Goal: Navigation & Orientation: Understand site structure

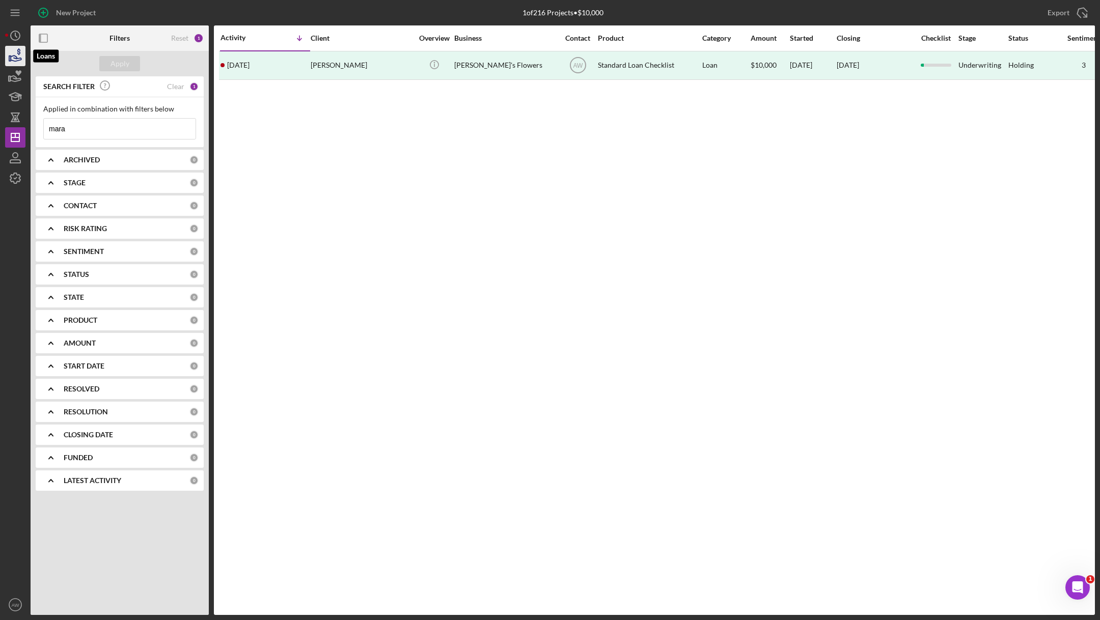
click at [13, 58] on icon "button" at bounding box center [15, 55] width 25 height 25
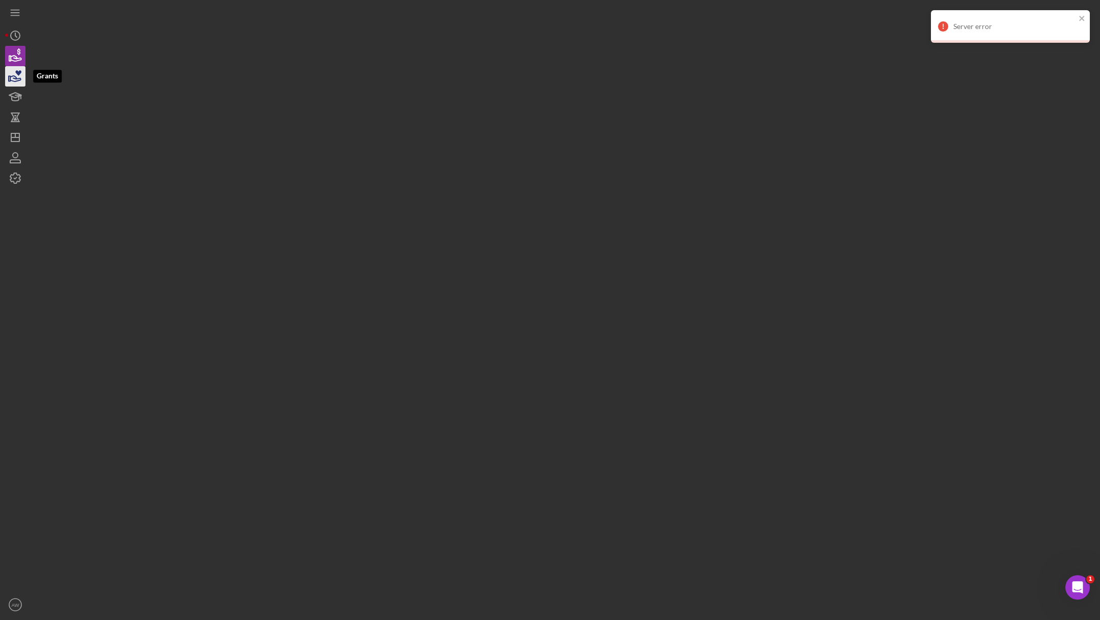
click at [18, 75] on icon "button" at bounding box center [18, 73] width 6 height 6
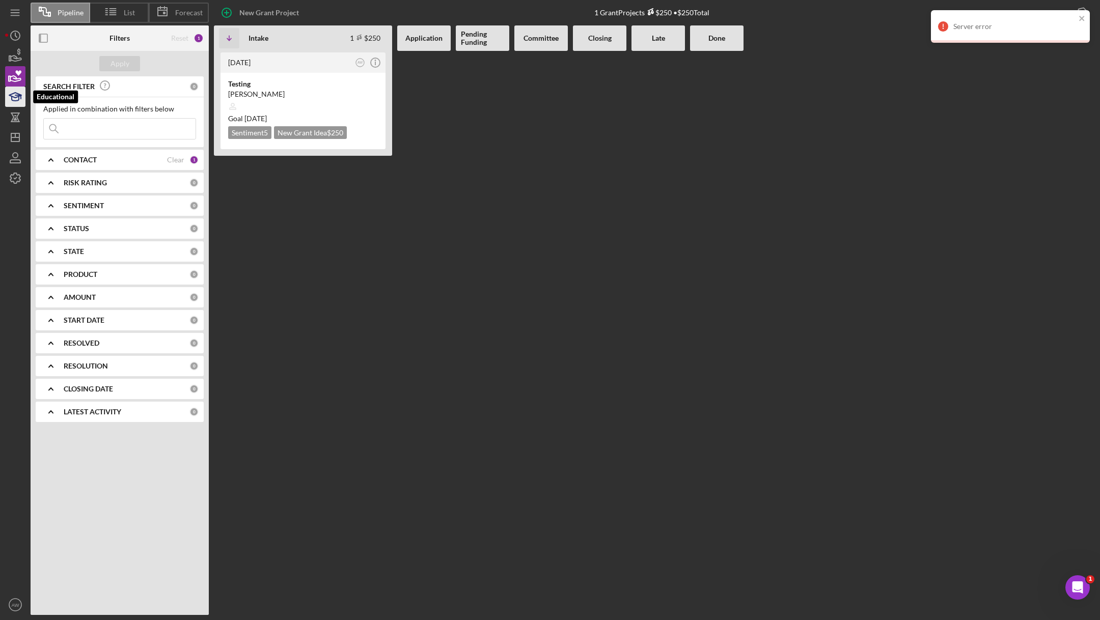
click at [21, 105] on icon "button" at bounding box center [15, 96] width 25 height 25
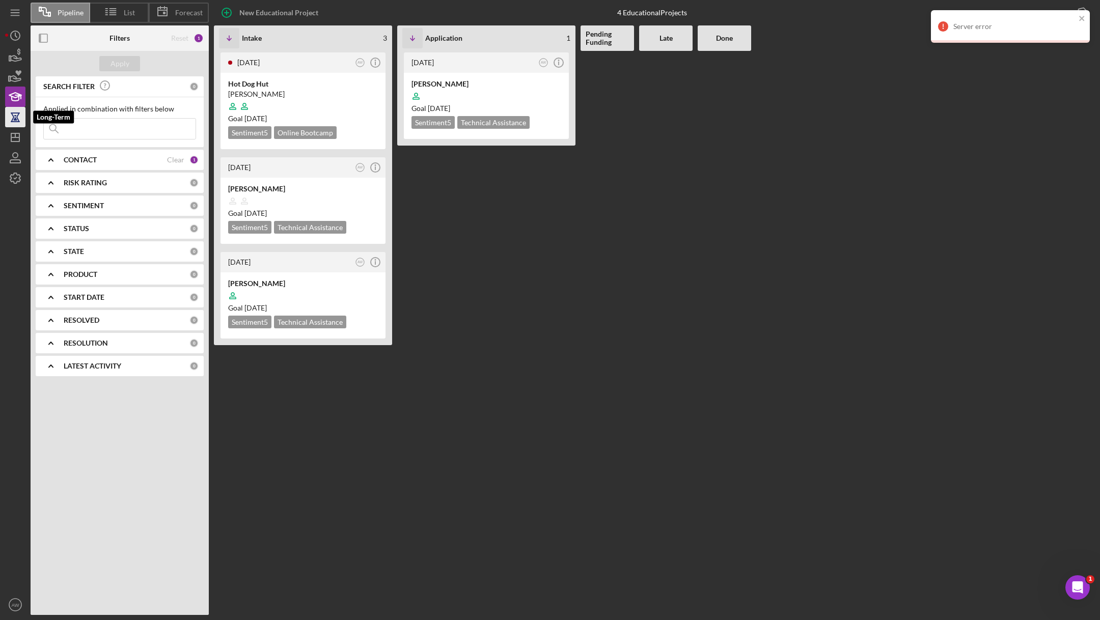
click at [19, 125] on icon "button" at bounding box center [15, 116] width 25 height 25
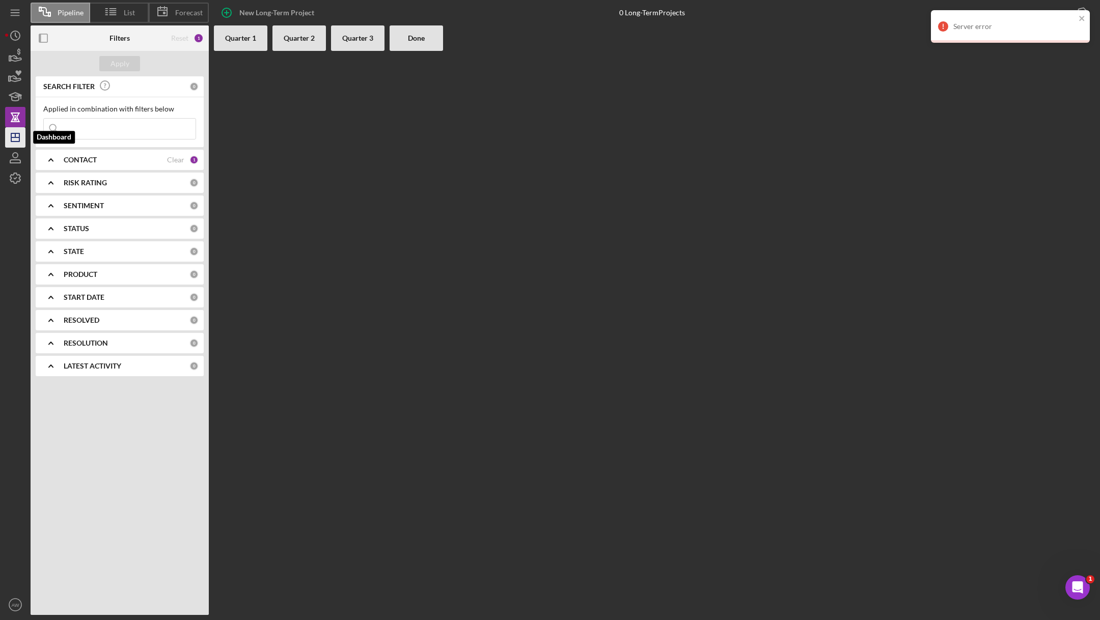
click at [17, 142] on polygon "button" at bounding box center [15, 137] width 8 height 8
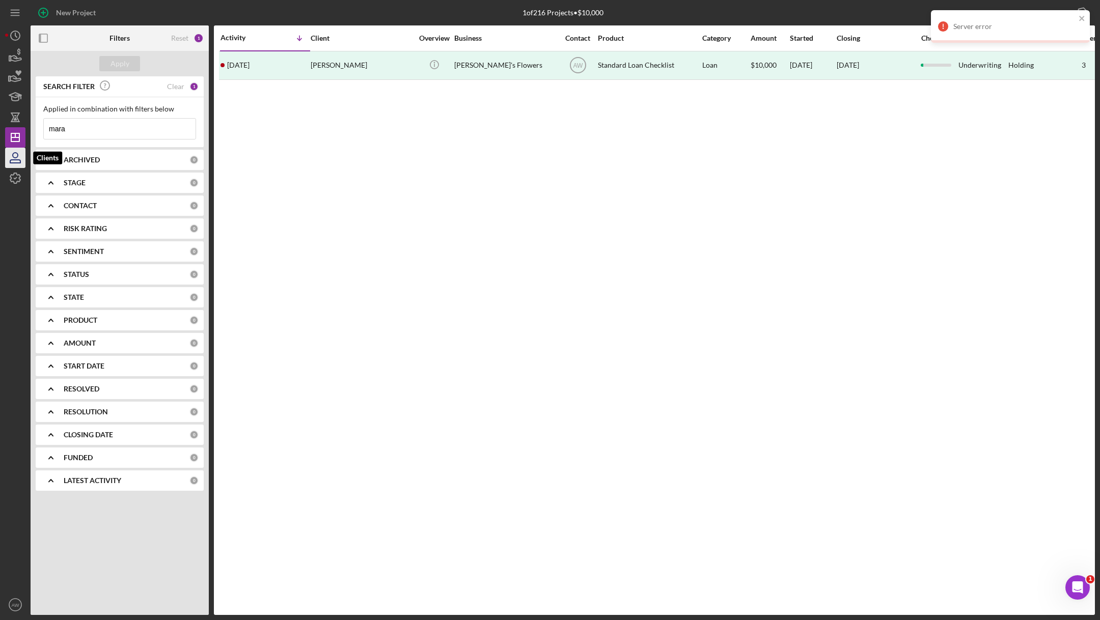
click at [19, 158] on icon "button" at bounding box center [15, 157] width 25 height 25
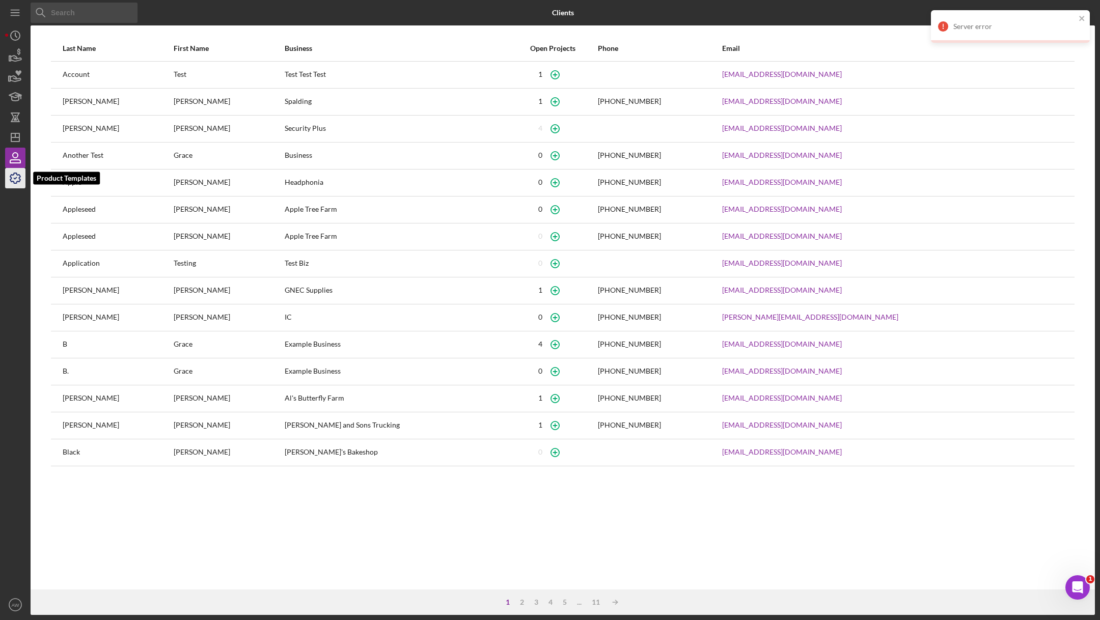
click at [12, 183] on icon "button" at bounding box center [15, 177] width 25 height 25
